Goal: Task Accomplishment & Management: Use online tool/utility

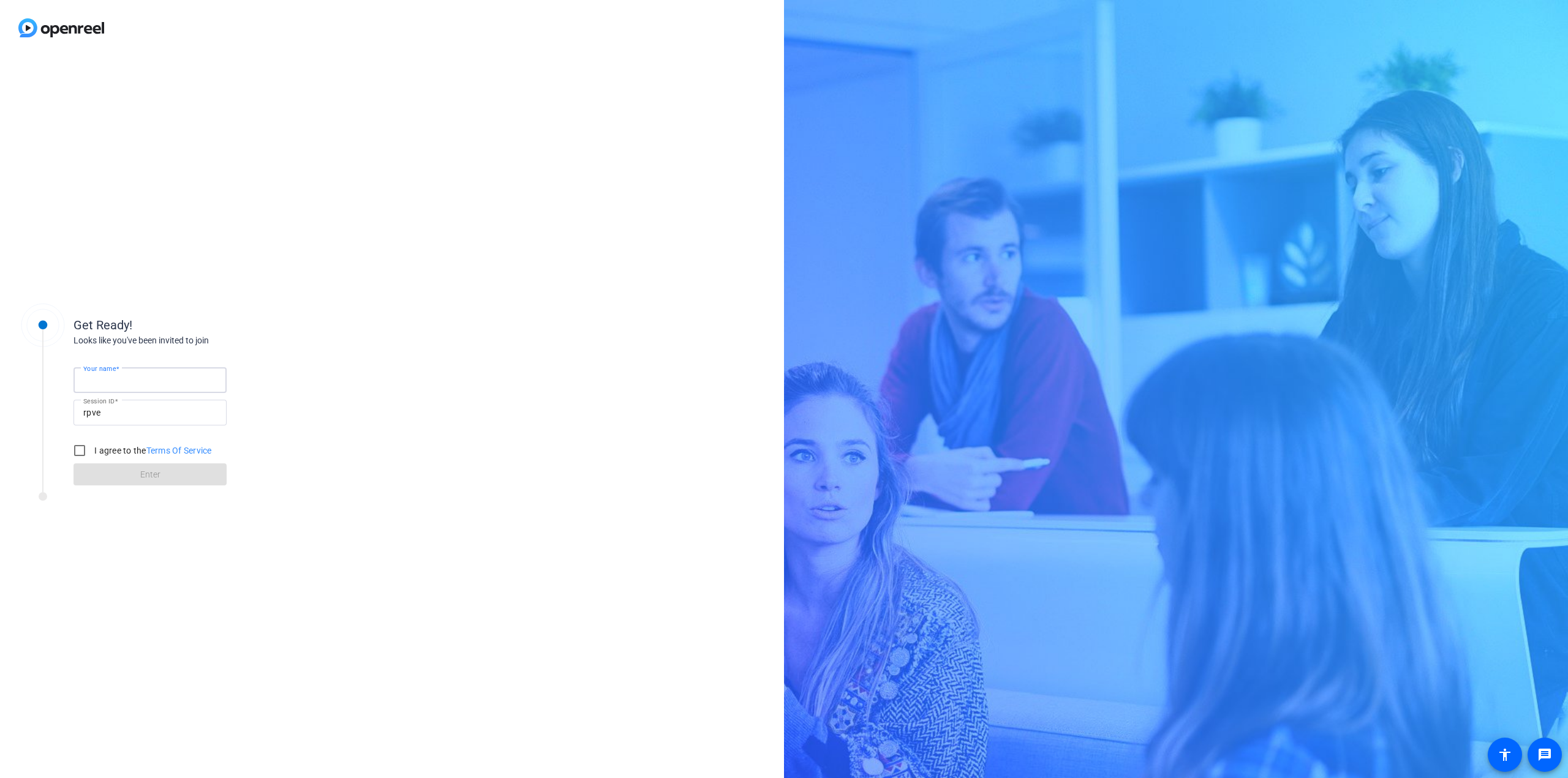
click at [137, 384] on input "Your name" at bounding box center [150, 380] width 134 height 15
type input "Kush [PERSON_NAME]"
click at [87, 452] on input "I agree to the Terms Of Service" at bounding box center [79, 450] width 24 height 24
checkbox input "true"
click at [117, 481] on span at bounding box center [150, 474] width 153 height 29
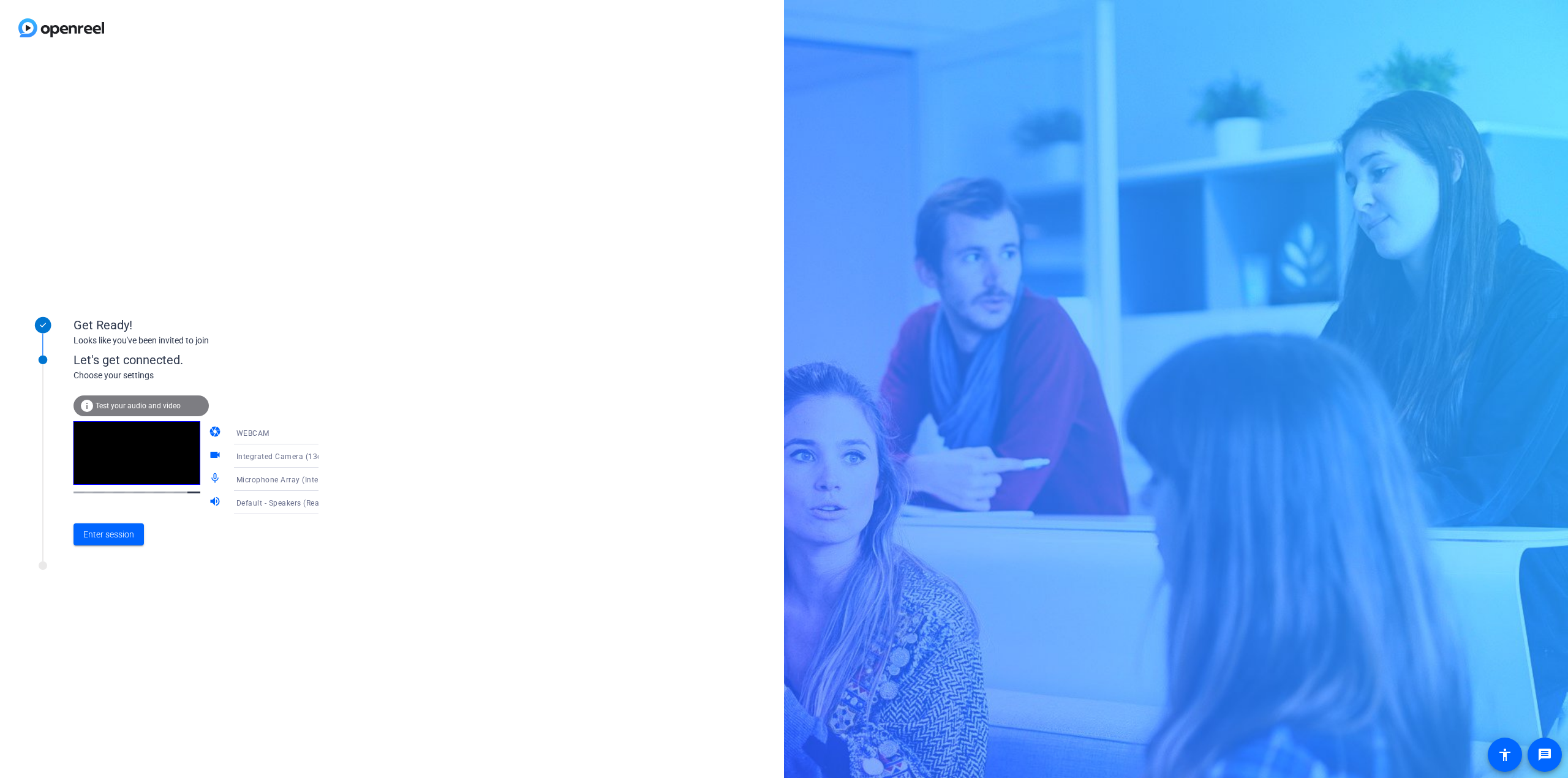
click at [323, 434] on icon at bounding box center [330, 433] width 15 height 15
click at [231, 483] on span "DESKTOP" at bounding box center [236, 481] width 35 height 15
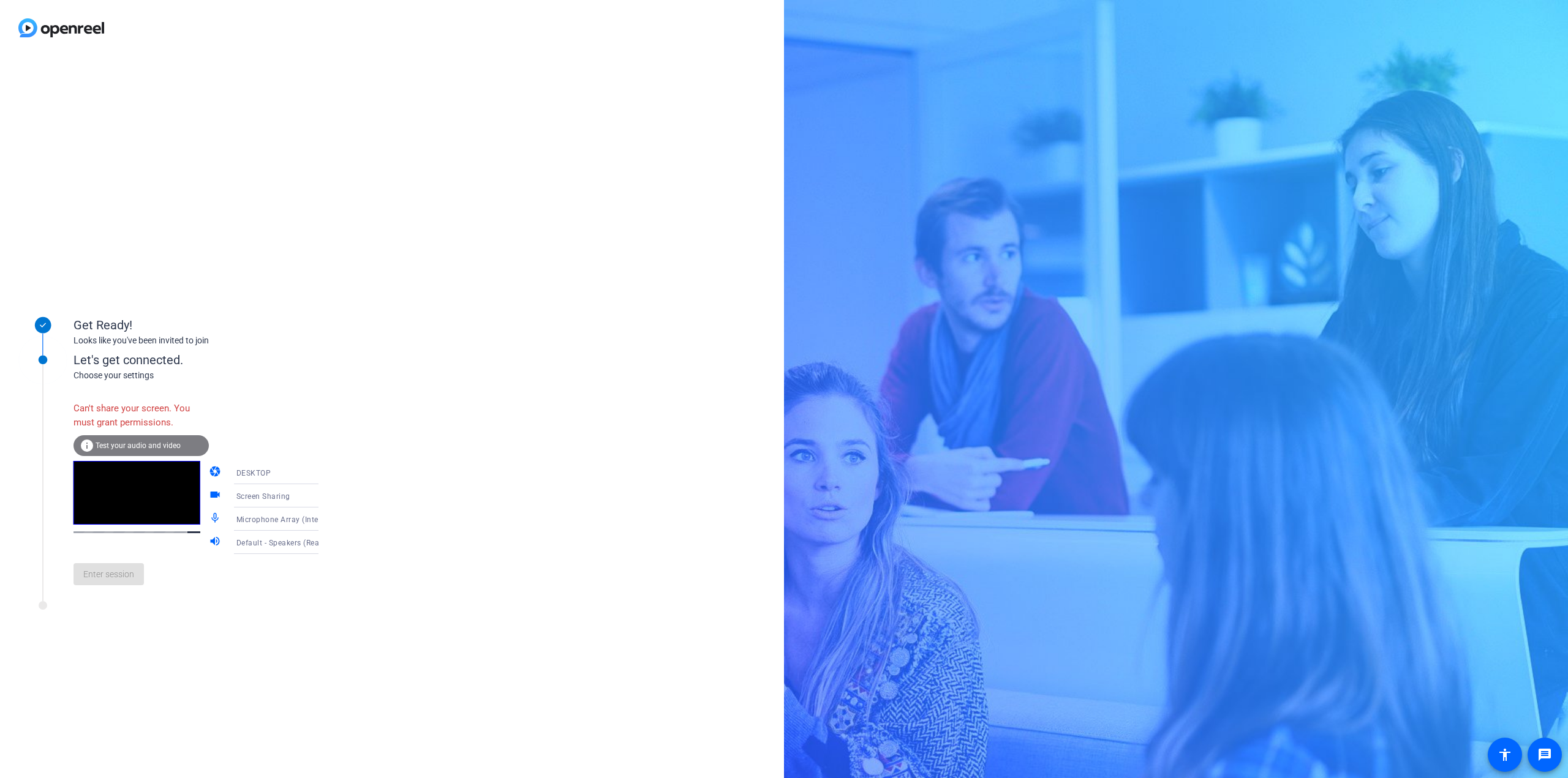
click at [262, 465] on div "DESKTOP" at bounding box center [282, 473] width 92 height 15
click at [247, 494] on span "WEBCAM" at bounding box center [235, 496] width 32 height 15
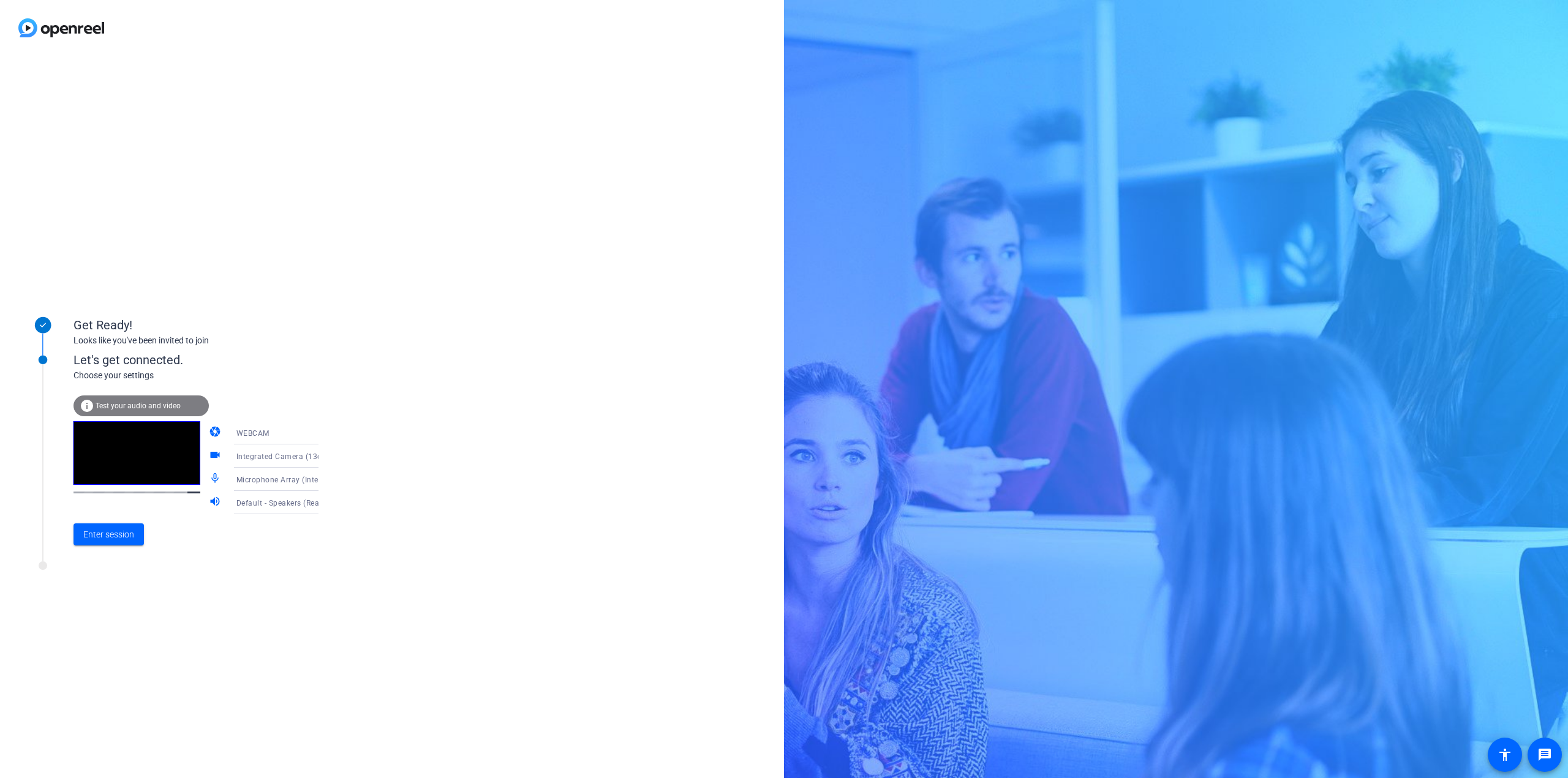
click at [272, 452] on span "Integrated Camera (13d3:5271)" at bounding box center [293, 456] width 114 height 10
click at [272, 452] on div at bounding box center [784, 389] width 1568 height 778
click at [252, 479] on span "Microphone Array (Intel® Smart Sound Technology for Digital Microphones)" at bounding box center [372, 479] width 271 height 10
click at [252, 479] on div at bounding box center [784, 389] width 1568 height 778
click at [289, 503] on span "Default - Speakers (Realtek(R) Audio)" at bounding box center [303, 502] width 132 height 10
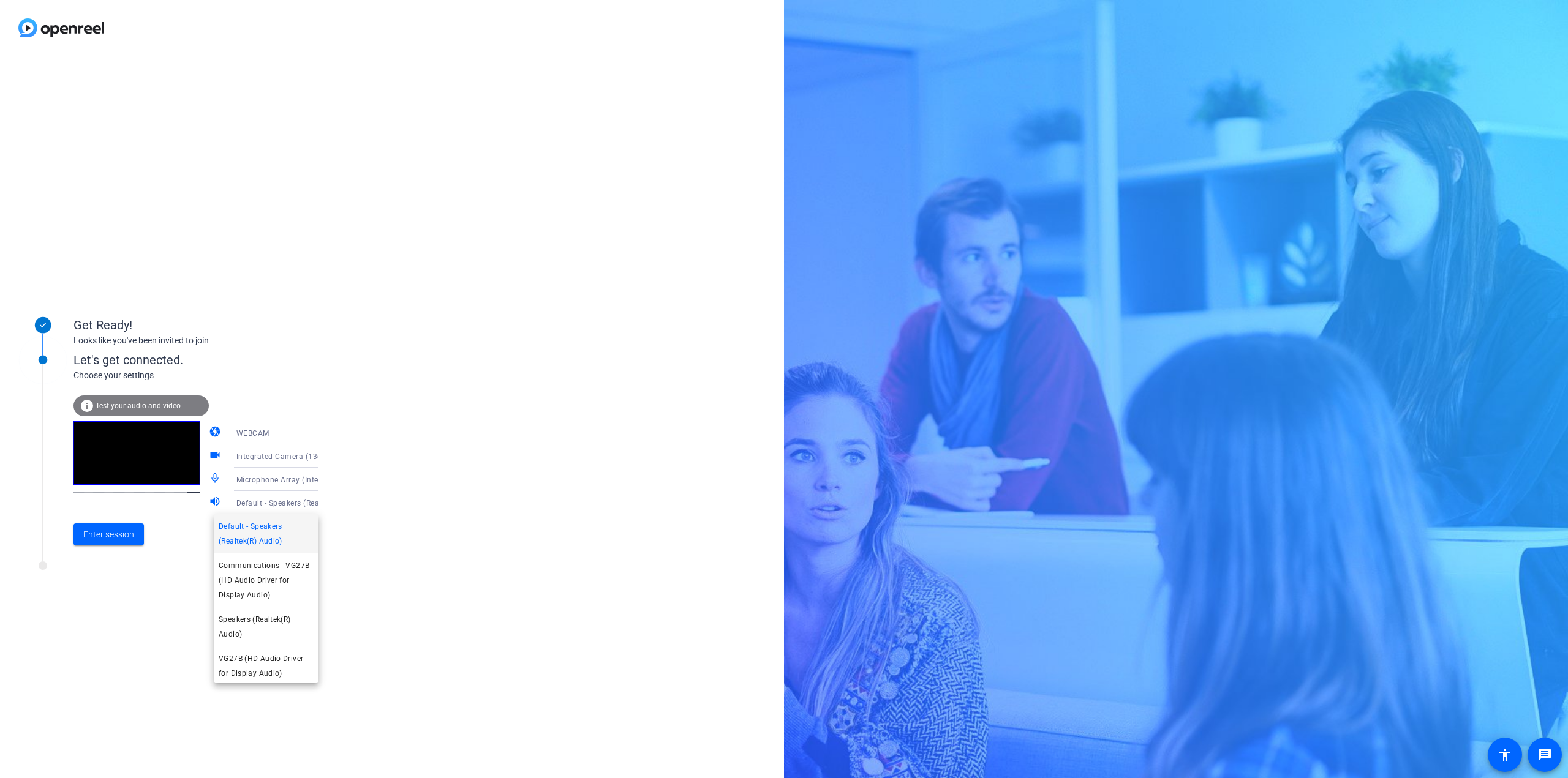
click at [289, 503] on div at bounding box center [784, 389] width 1568 height 778
click at [156, 405] on span "Test your audio and video" at bounding box center [138, 406] width 85 height 9
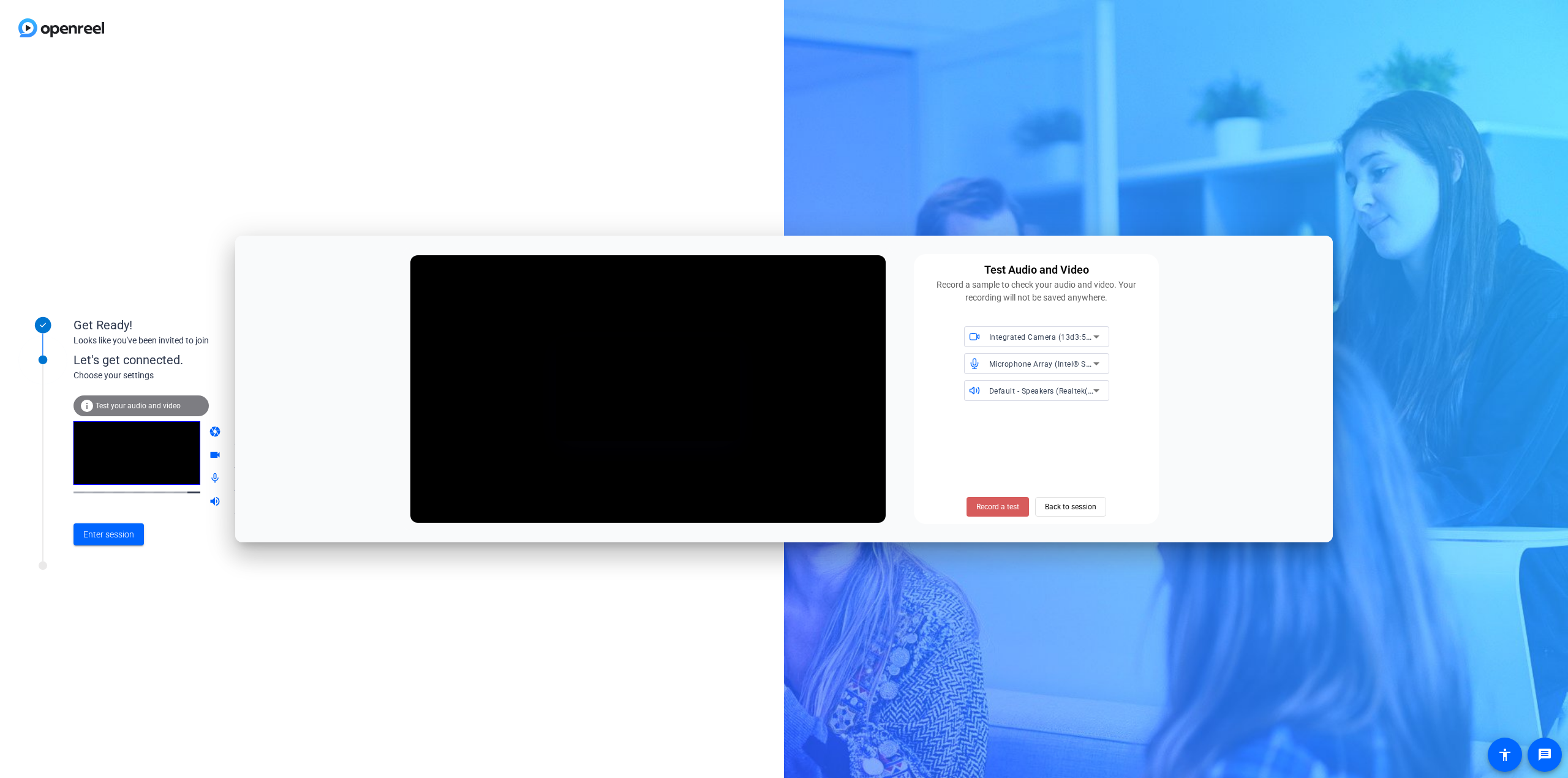
click at [976, 513] on span at bounding box center [997, 506] width 62 height 29
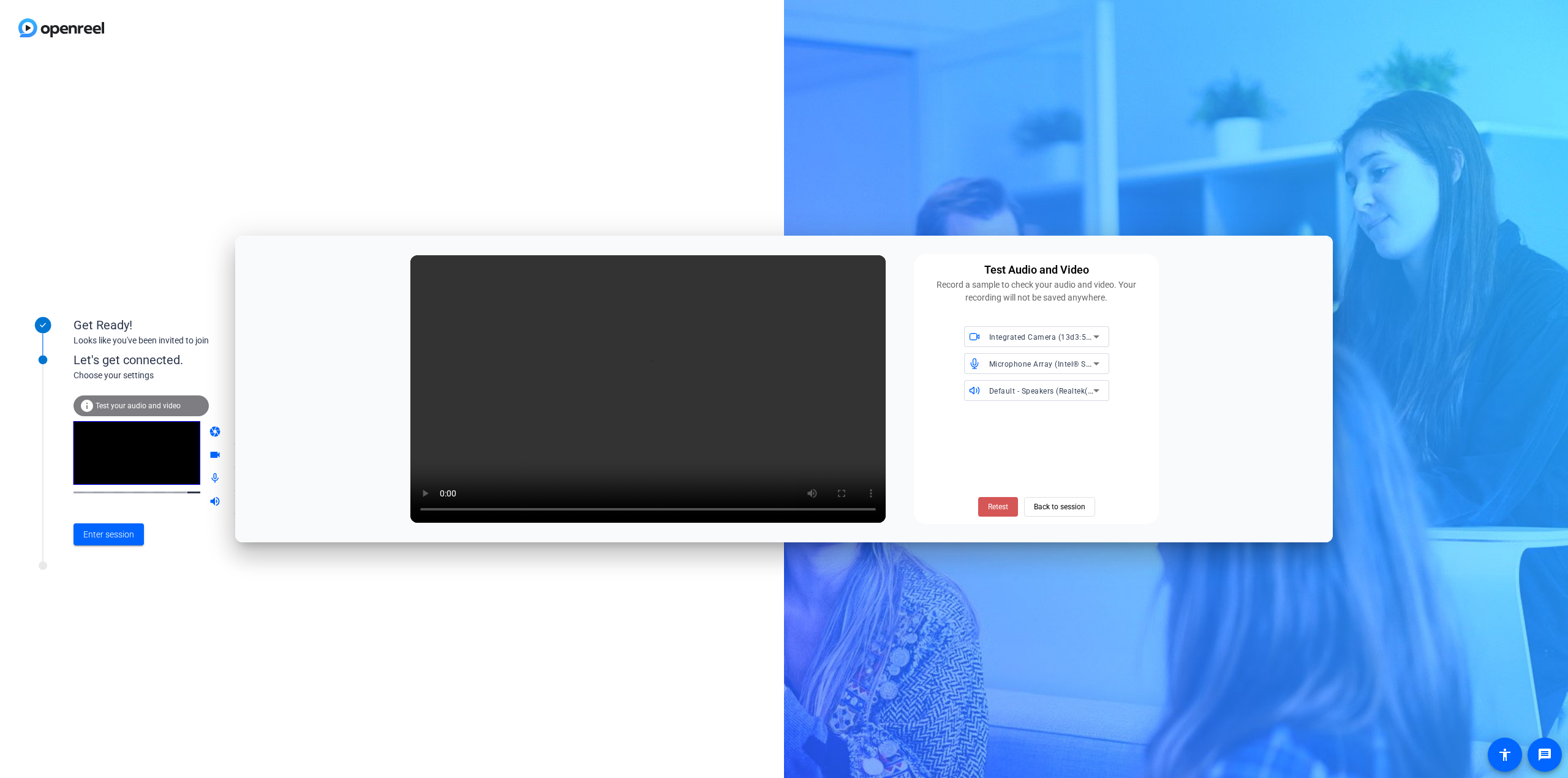
click at [996, 503] on span "Retest" at bounding box center [998, 506] width 21 height 11
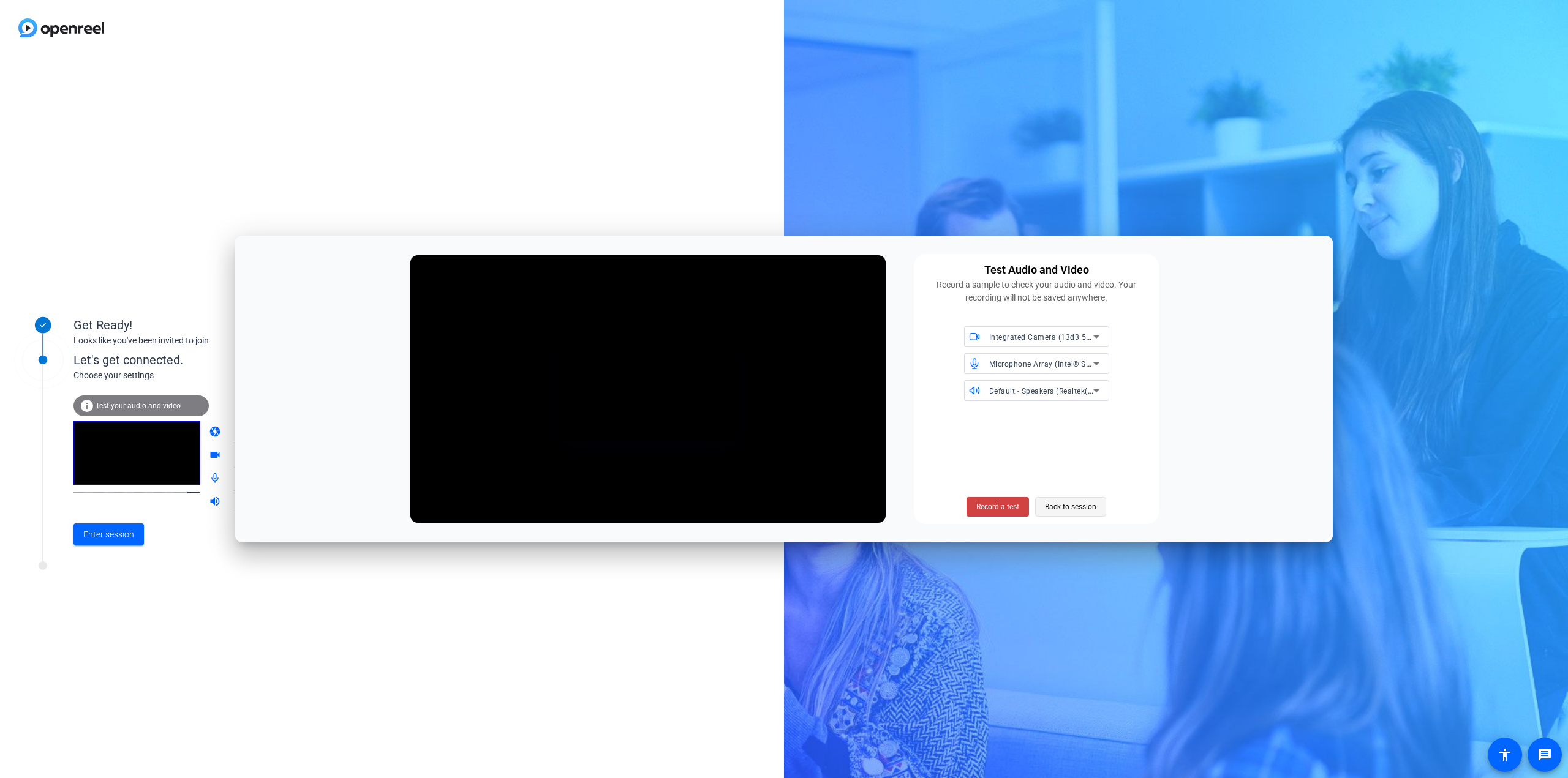
click at [1077, 508] on span "Back to session" at bounding box center [1071, 507] width 51 height 23
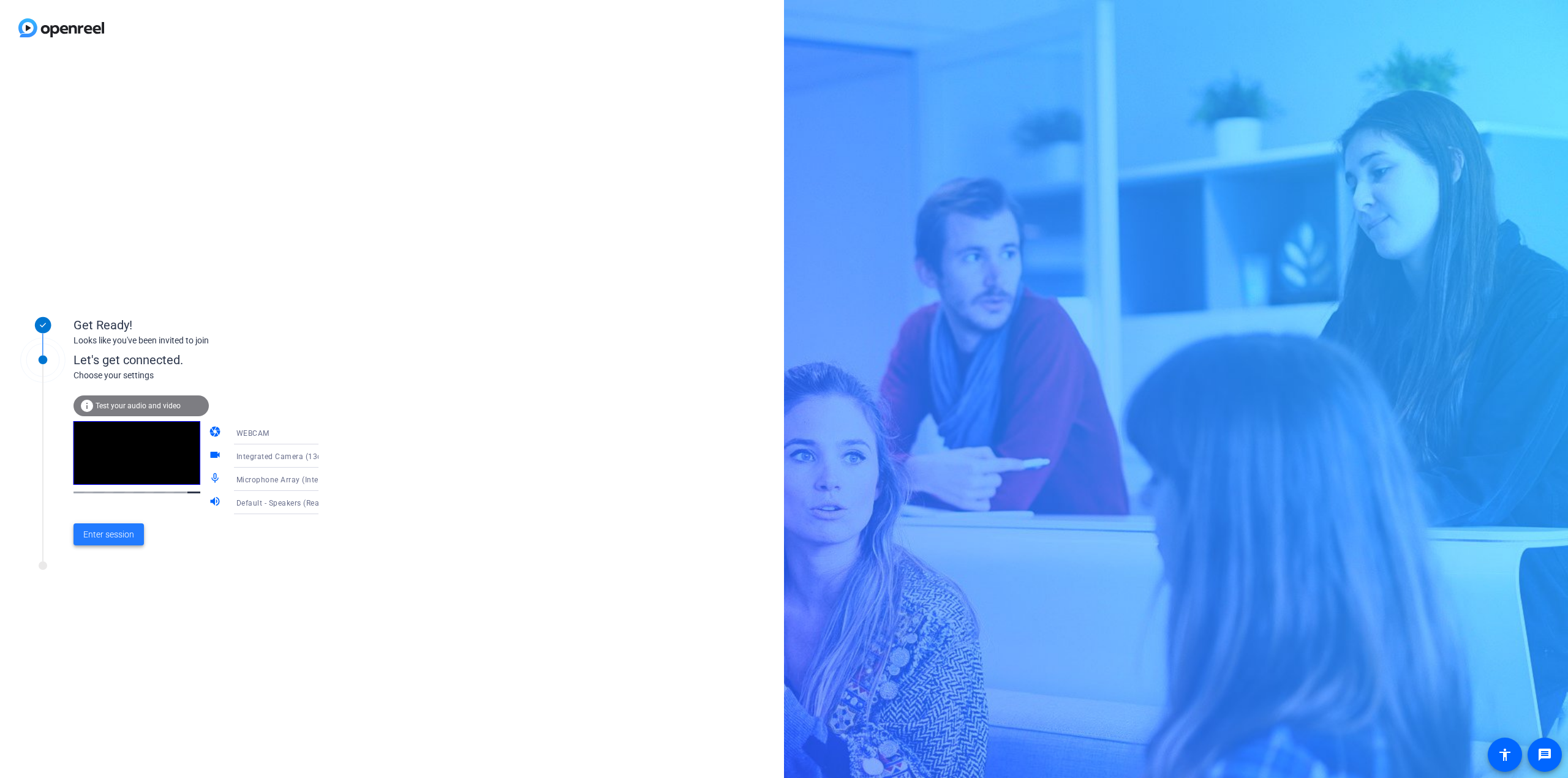
click at [114, 536] on span "Enter session" at bounding box center [108, 535] width 51 height 13
